Goal: Task Accomplishment & Management: Use online tool/utility

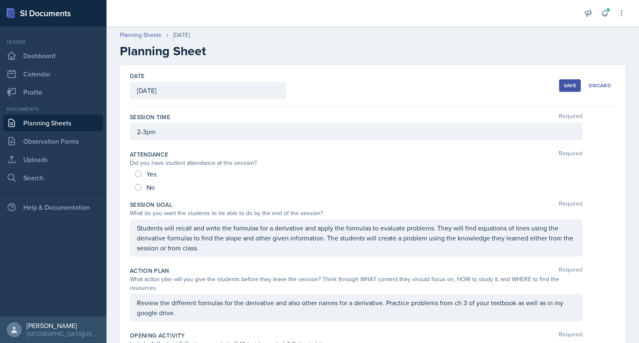
scroll to position [197, 0]
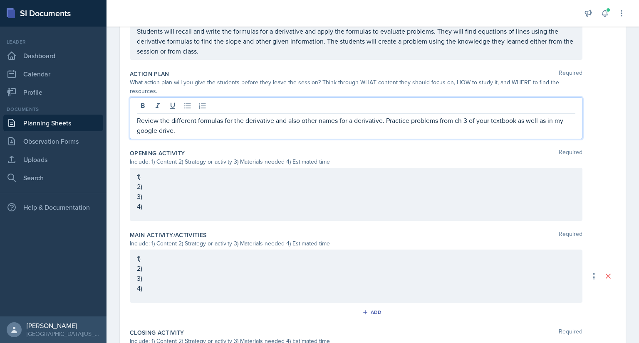
click at [419, 118] on p "Review the different formulas for the derivative and also other names for a der…" at bounding box center [356, 126] width 438 height 20
click at [547, 121] on p "Review the different formulas for the derivative and also other names for a der…" at bounding box center [356, 126] width 438 height 20
click at [215, 132] on p "Review the different formulas for the derivative and also other names for a der…" at bounding box center [356, 126] width 438 height 20
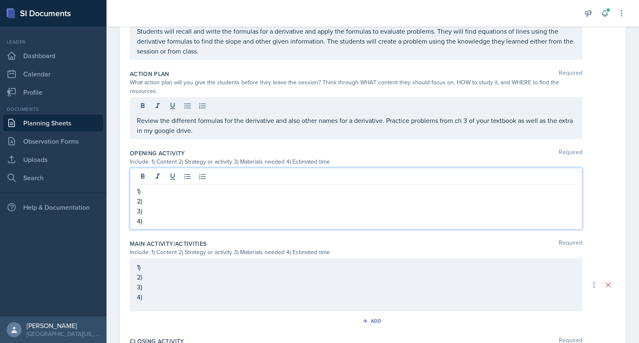
click at [172, 181] on div "1) 2) 3) 4)" at bounding box center [356, 199] width 452 height 62
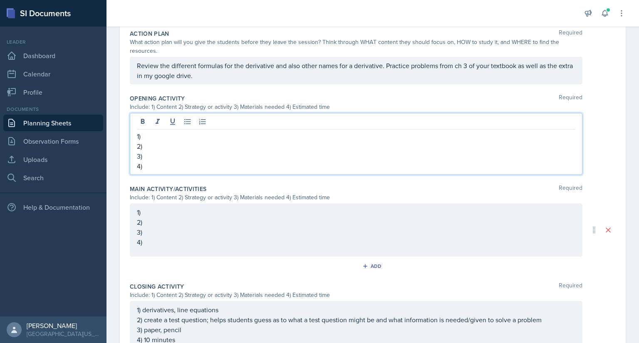
scroll to position [238, 0]
click at [170, 138] on p "1)" at bounding box center [356, 136] width 438 height 10
click at [168, 133] on p "1)" at bounding box center [356, 136] width 438 height 10
click at [179, 156] on p "3)" at bounding box center [356, 156] width 438 height 10
click at [182, 163] on p "4)" at bounding box center [356, 166] width 438 height 10
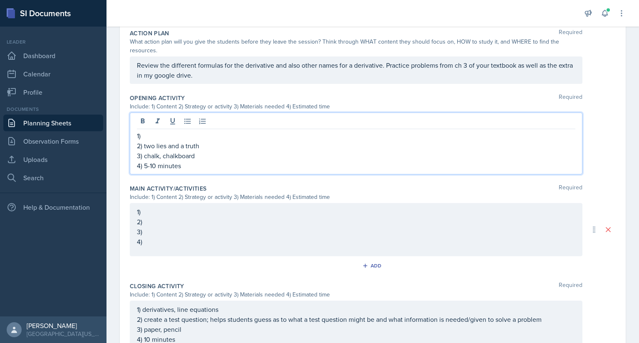
click at [167, 136] on p "1)" at bounding box center [356, 136] width 438 height 10
click at [182, 211] on div "1) 2) 3) 4)" at bounding box center [356, 229] width 452 height 53
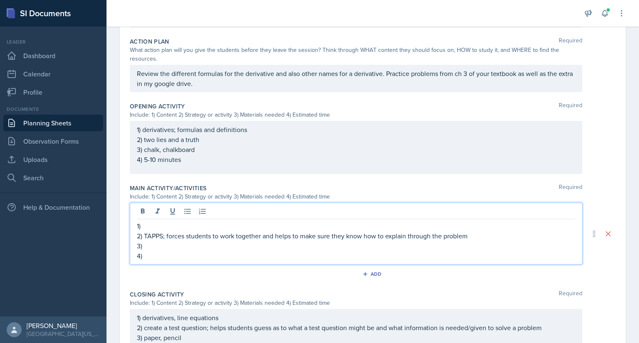
click at [180, 227] on p "1)" at bounding box center [356, 226] width 438 height 10
click at [176, 245] on p "3)" at bounding box center [356, 246] width 438 height 10
click at [217, 84] on p "Review the different formulas for the derivative and also other names for a der…" at bounding box center [356, 79] width 438 height 20
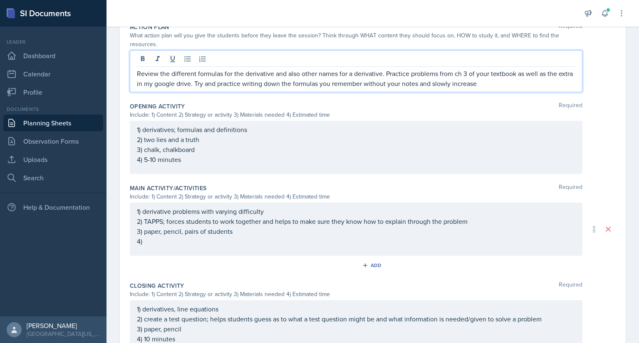
click at [379, 84] on p "Review the different formulas for the derivative and also other names for a der…" at bounding box center [356, 79] width 438 height 20
drag, startPoint x: 569, startPoint y: 82, endPoint x: 510, endPoint y: 84, distance: 58.2
click at [510, 84] on div "Review the different formulas for the derivative and also other names for a der…" at bounding box center [356, 71] width 452 height 42
click at [195, 247] on div "1) derivative problems with varying difficulty 2) TAPPS; forces students to wor…" at bounding box center [356, 227] width 438 height 40
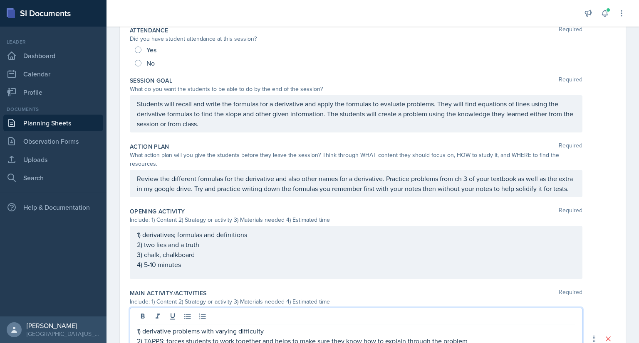
scroll to position [0, 0]
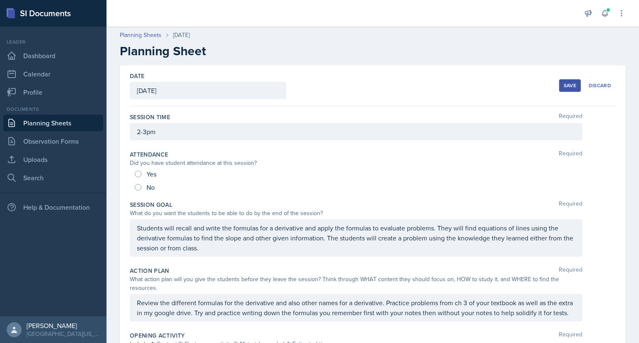
click at [565, 87] on div "Save" at bounding box center [569, 85] width 12 height 7
